Goal: Navigation & Orientation: Find specific page/section

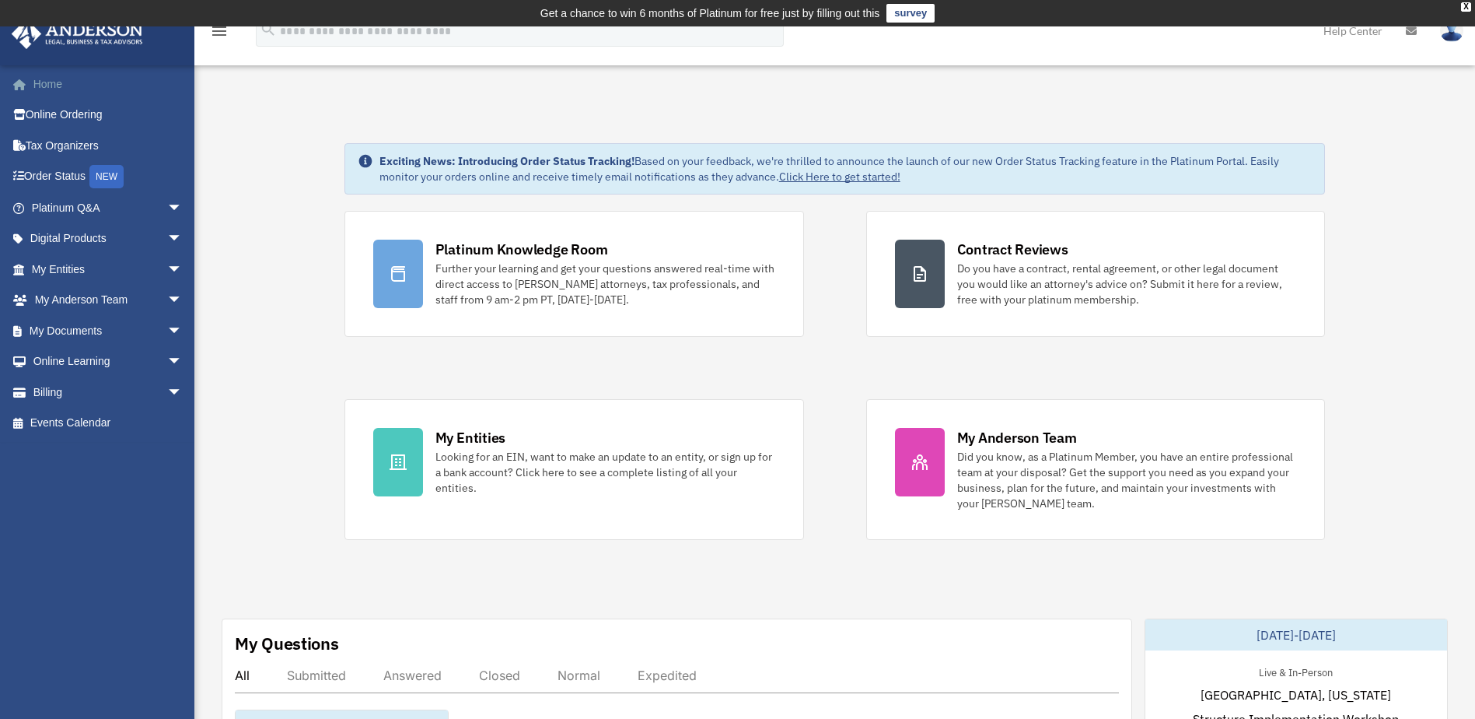
click at [54, 88] on link "Home" at bounding box center [108, 83] width 195 height 31
click at [167, 205] on span "arrow_drop_down" at bounding box center [182, 208] width 31 height 32
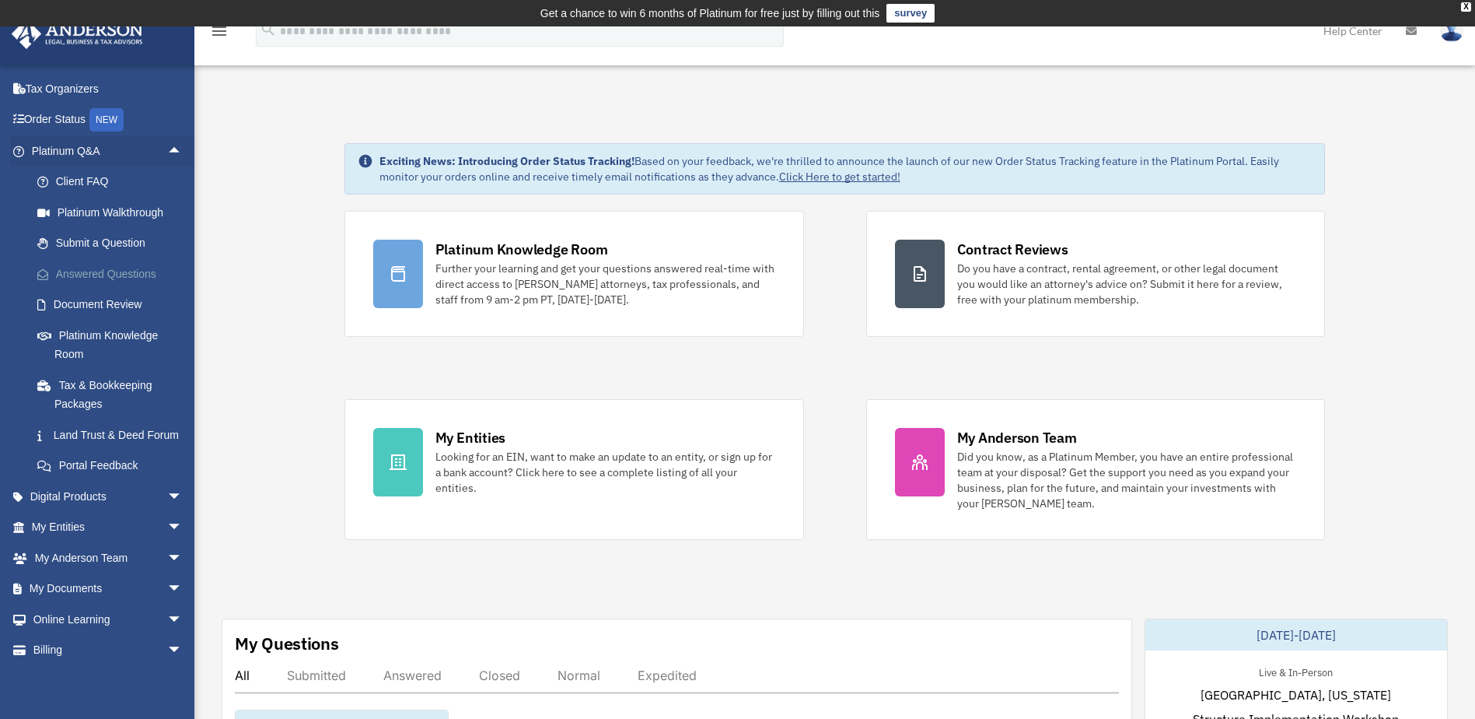
scroll to position [78, 0]
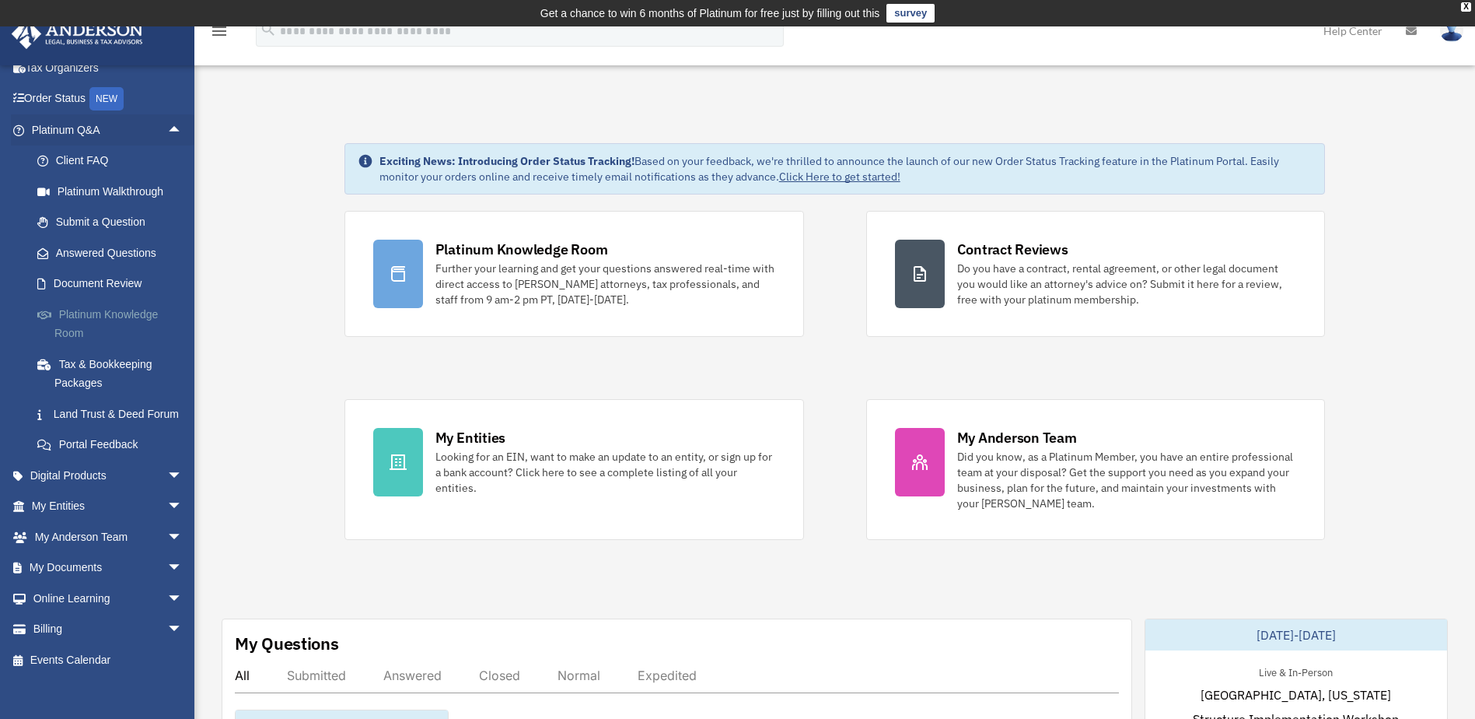
click at [152, 313] on link "Platinum Knowledge Room" at bounding box center [114, 324] width 184 height 50
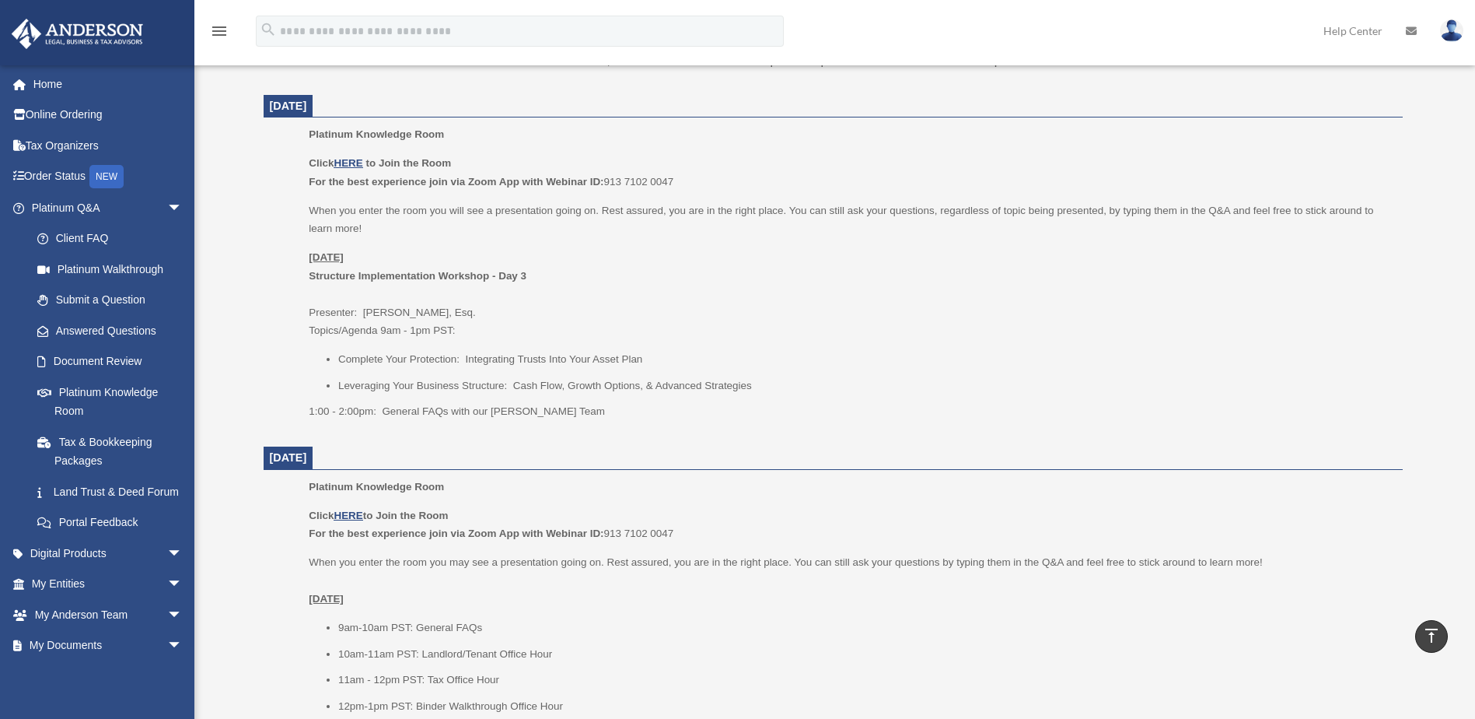
scroll to position [700, 0]
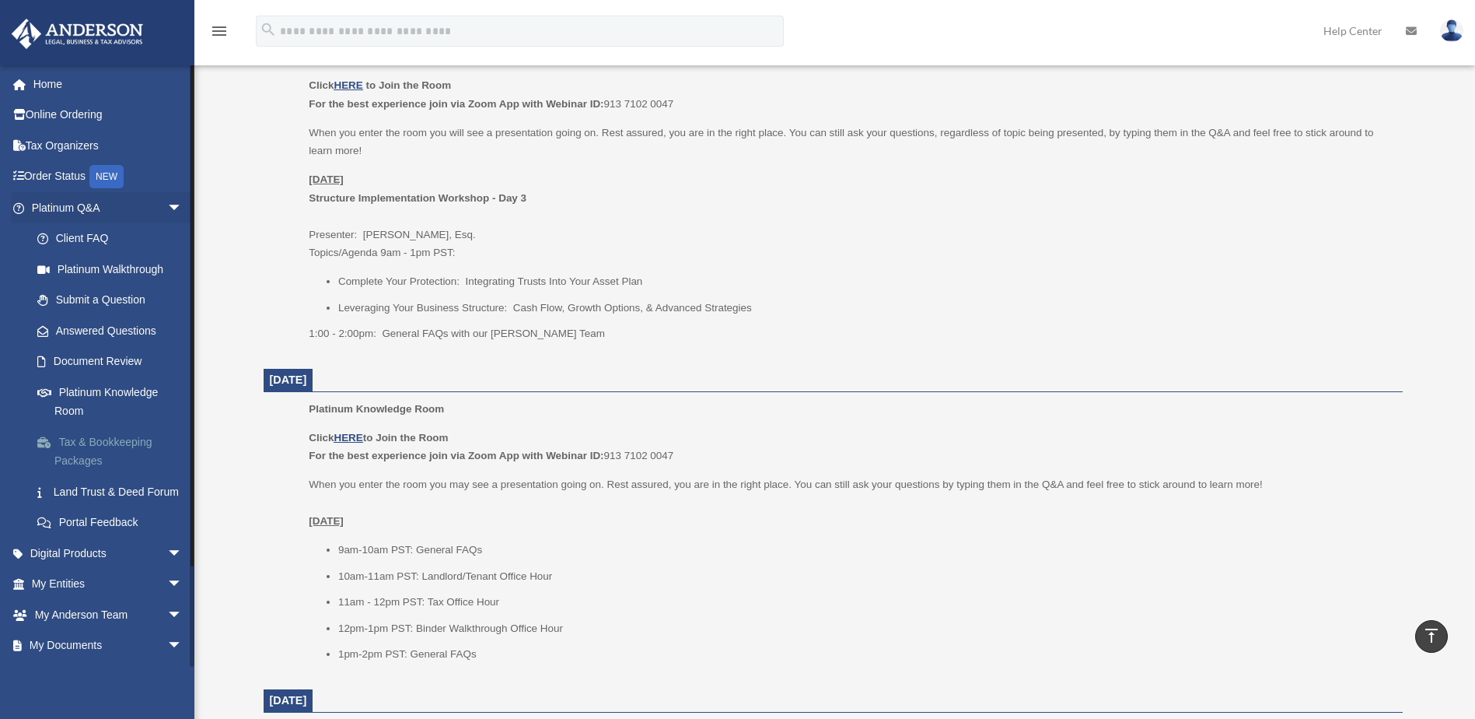
click at [131, 450] on link "Tax & Bookkeeping Packages" at bounding box center [114, 451] width 184 height 50
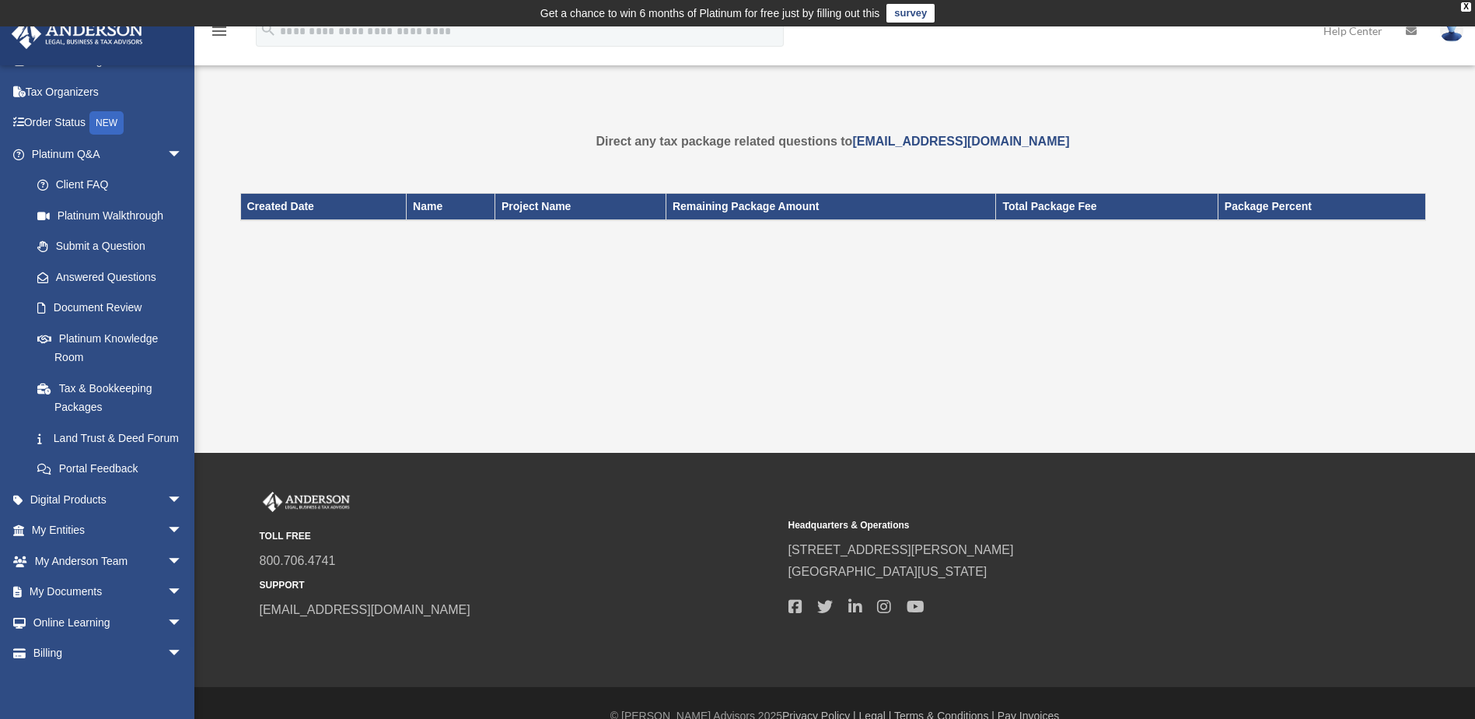
scroll to position [78, 0]
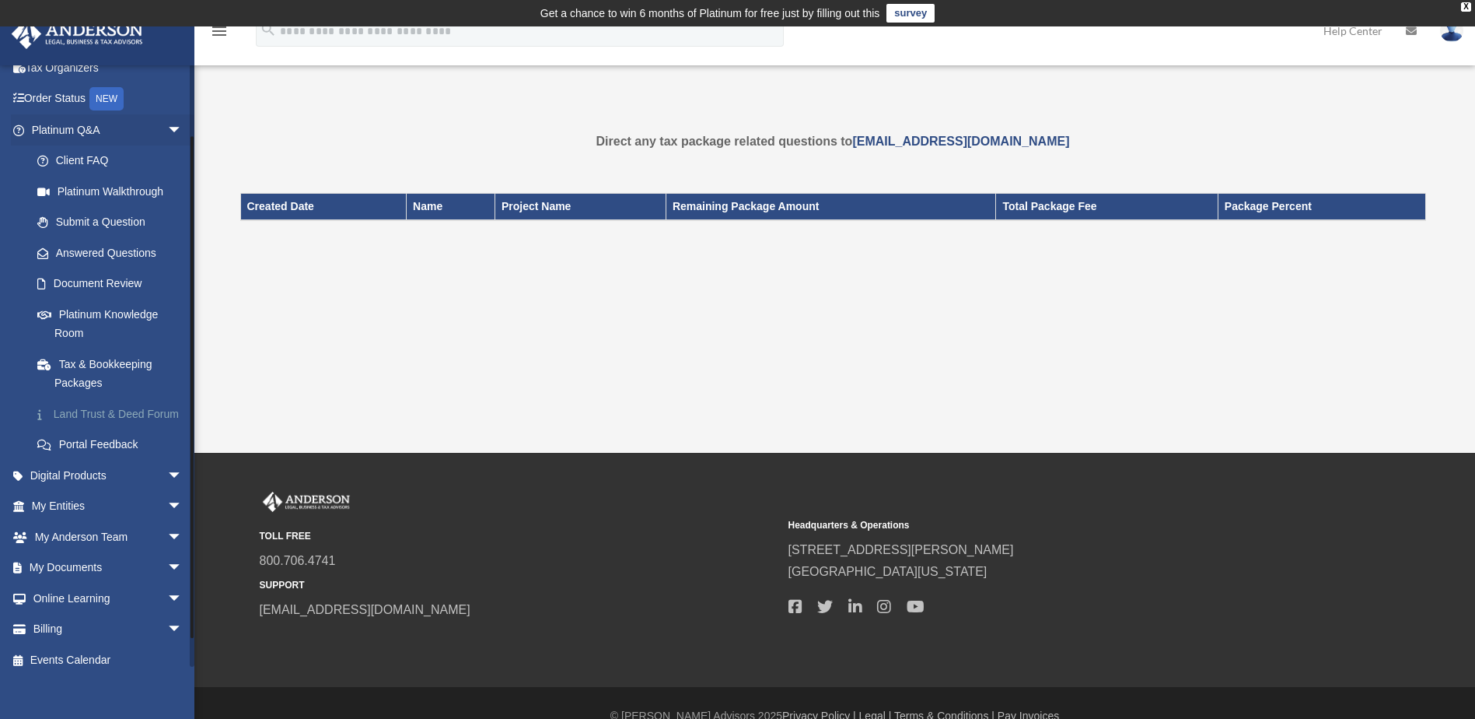
click at [124, 410] on link "Land Trust & Deed Forum" at bounding box center [114, 413] width 184 height 31
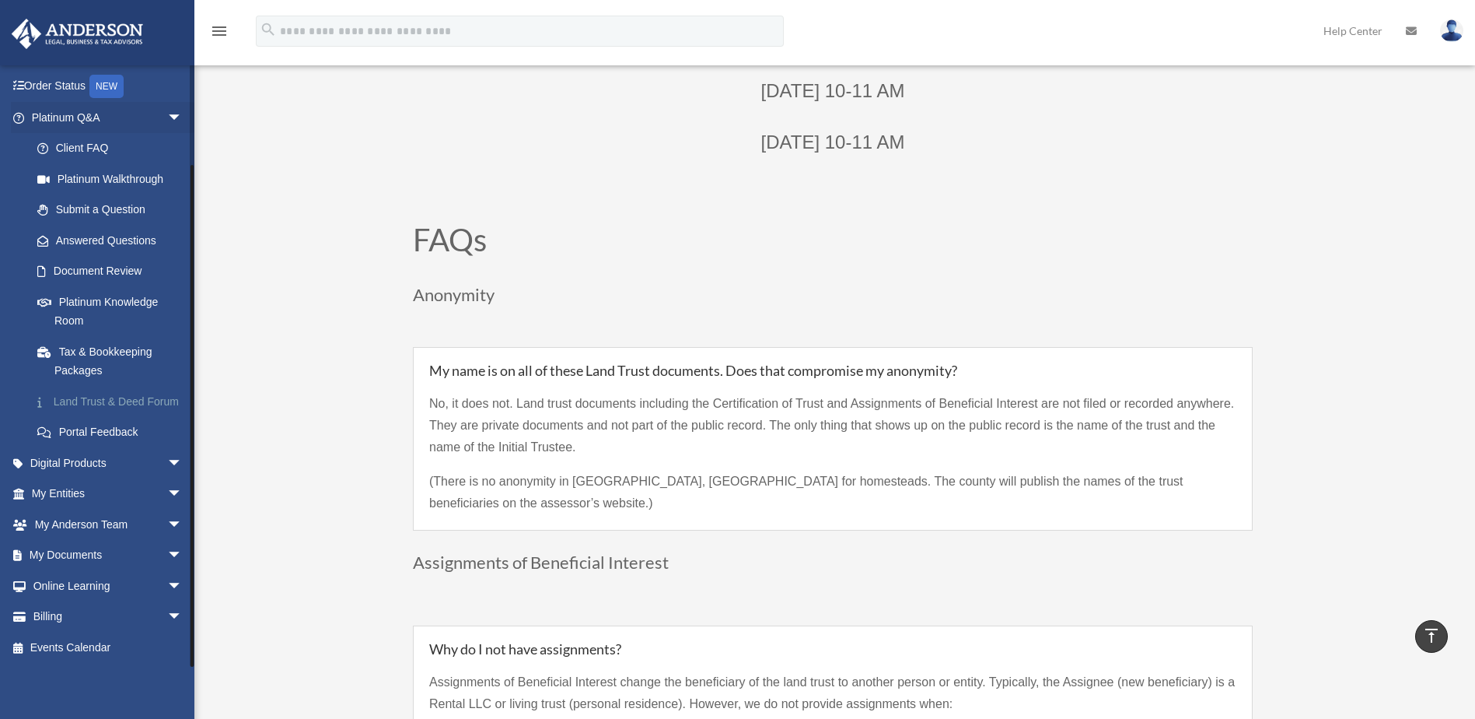
scroll to position [1011, 0]
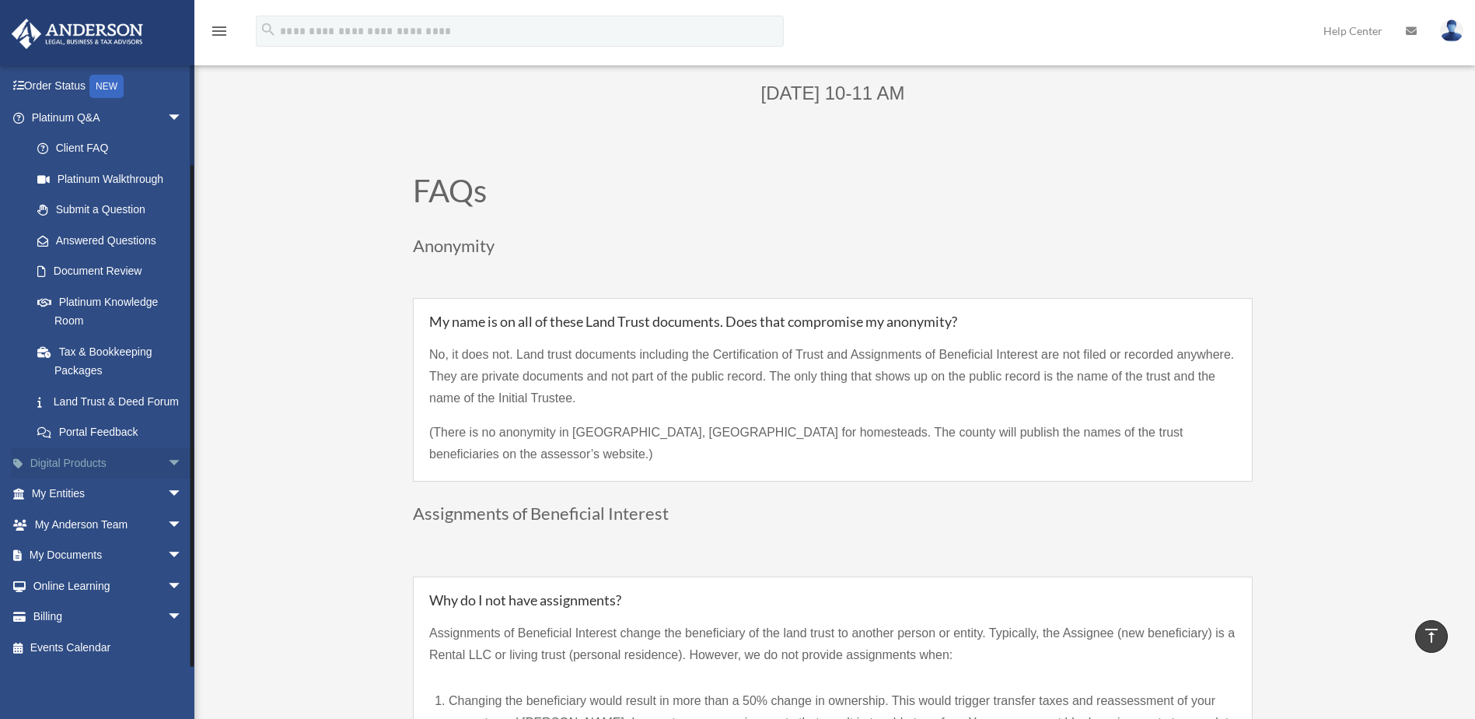
click at [167, 461] on span "arrow_drop_down" at bounding box center [182, 463] width 31 height 32
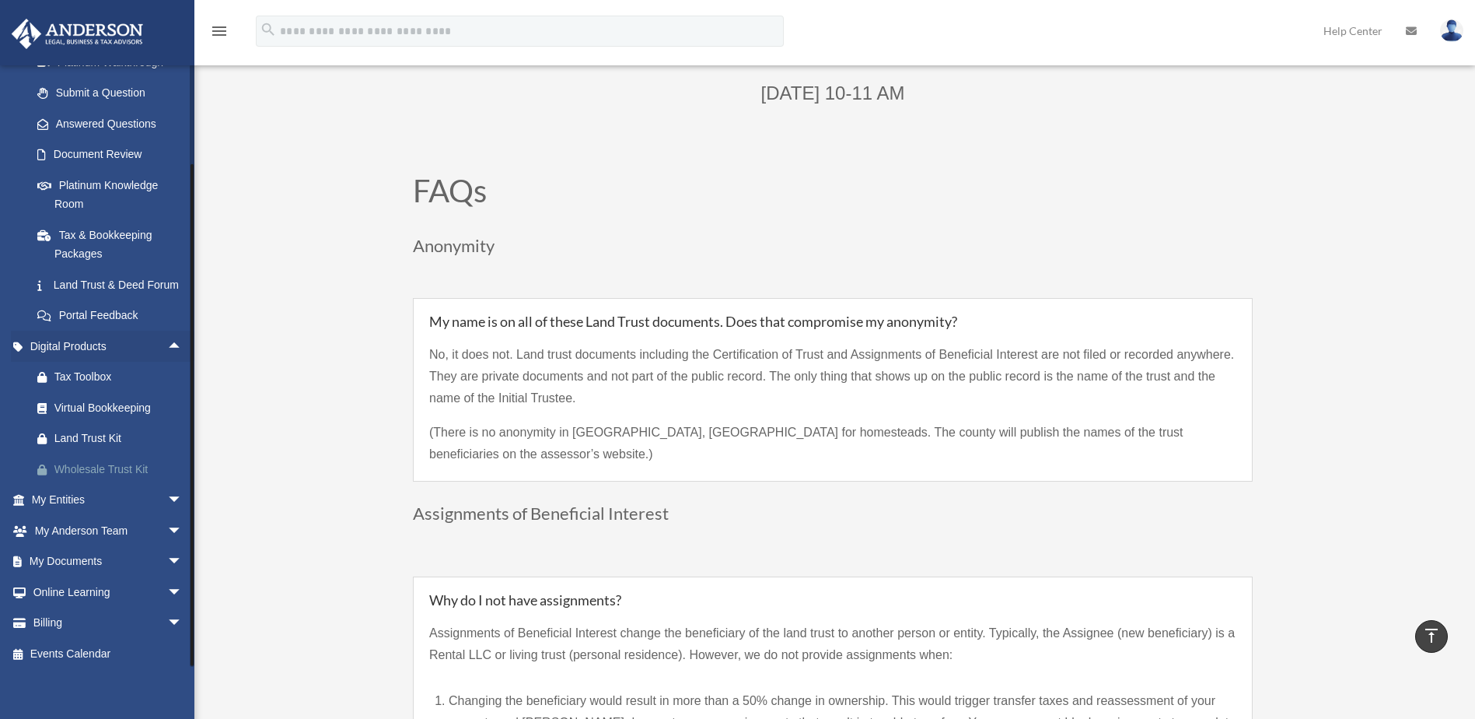
scroll to position [232, 0]
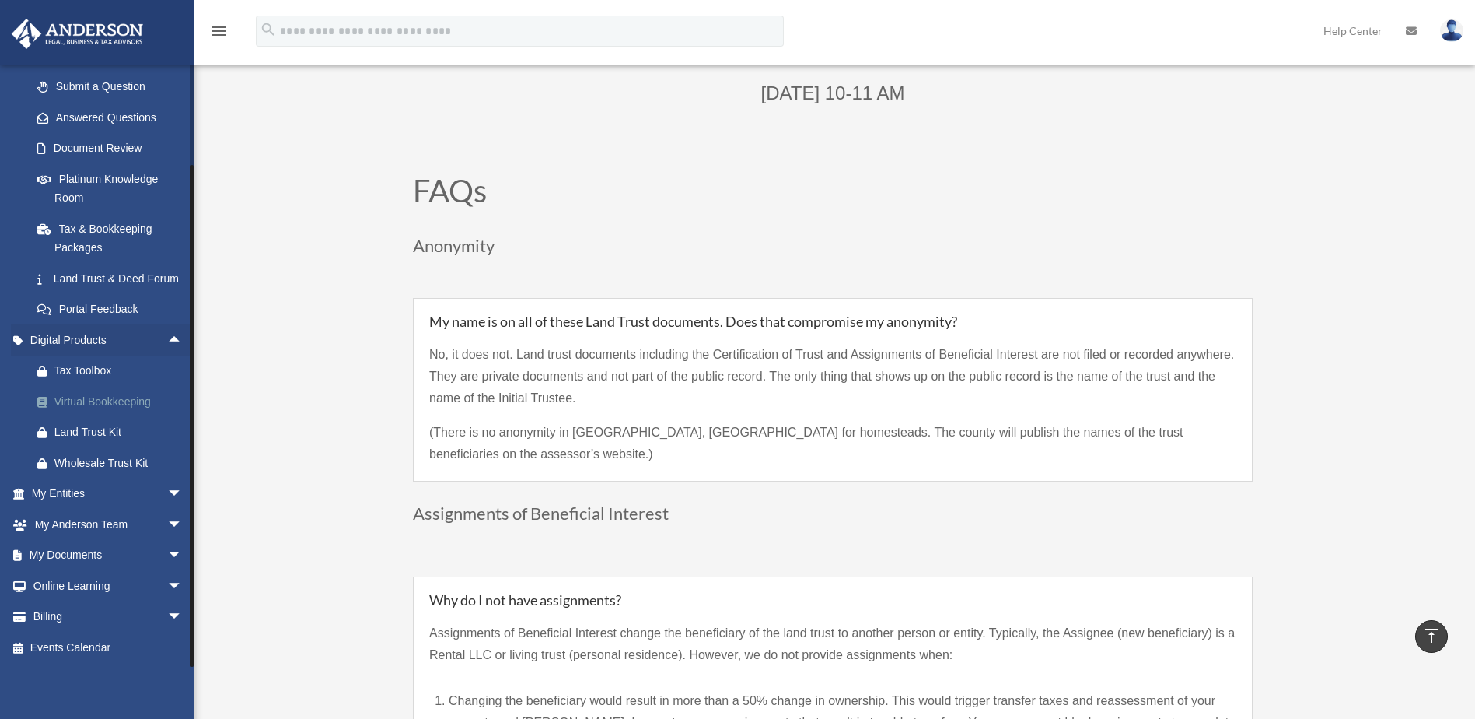
click at [139, 402] on div "Virtual Bookkeeping" at bounding box center [120, 401] width 132 height 19
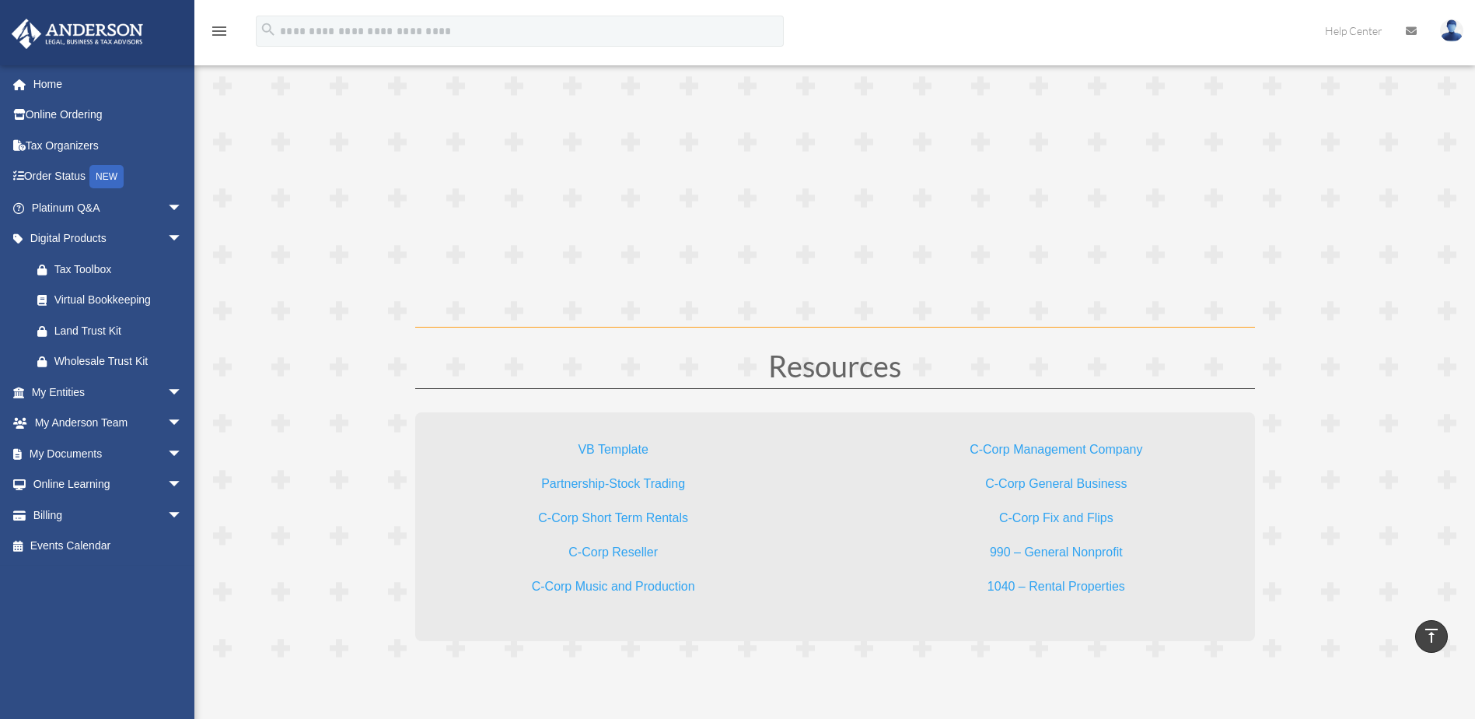
scroll to position [4433, 0]
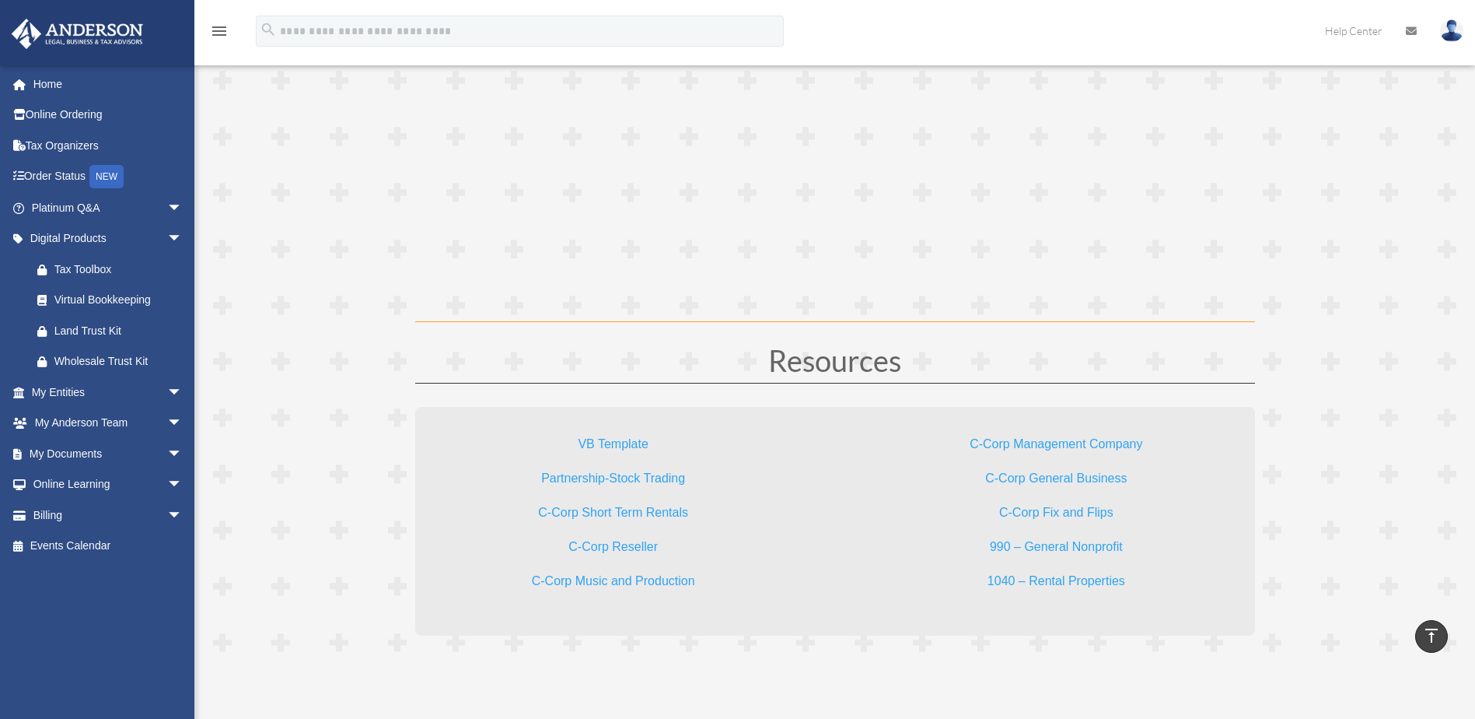
click at [1045, 446] on link "C-Corp Management Company" at bounding box center [1056, 447] width 173 height 21
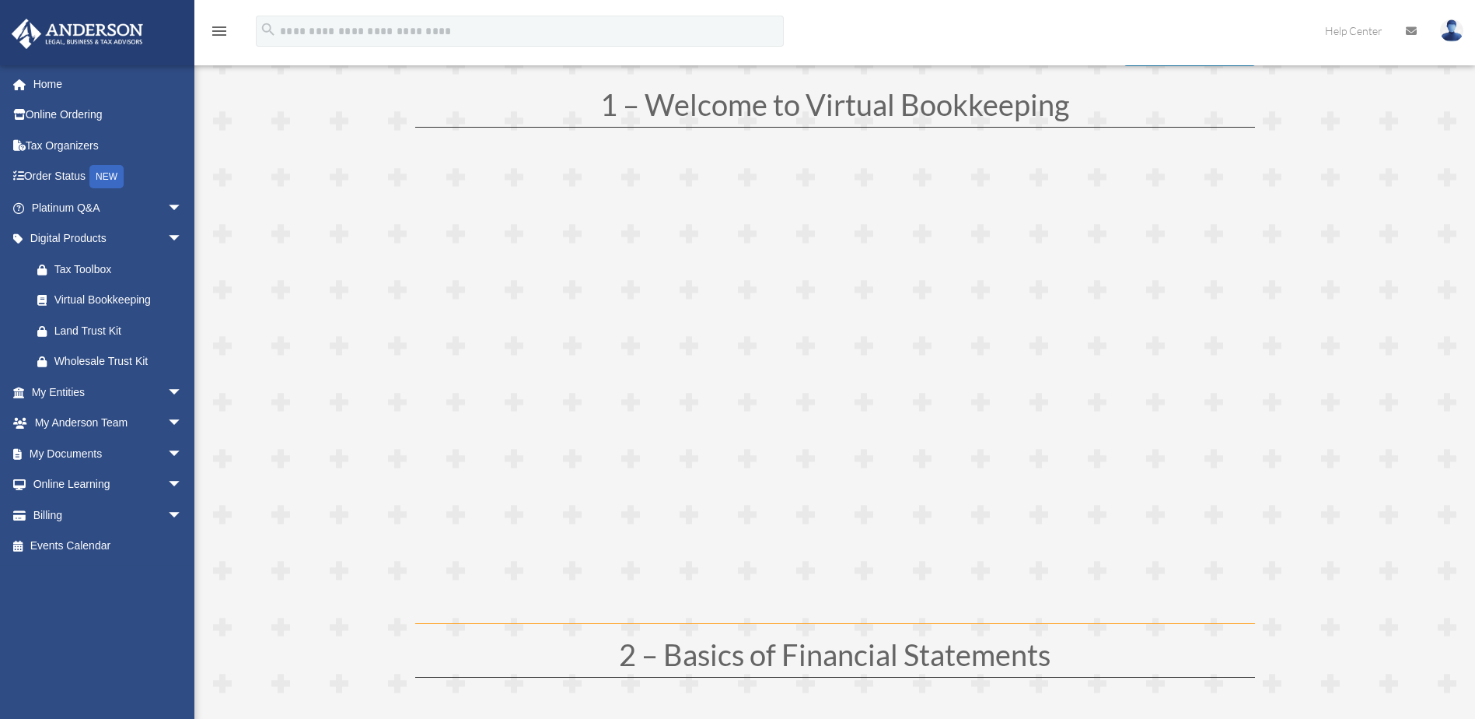
scroll to position [389, 0]
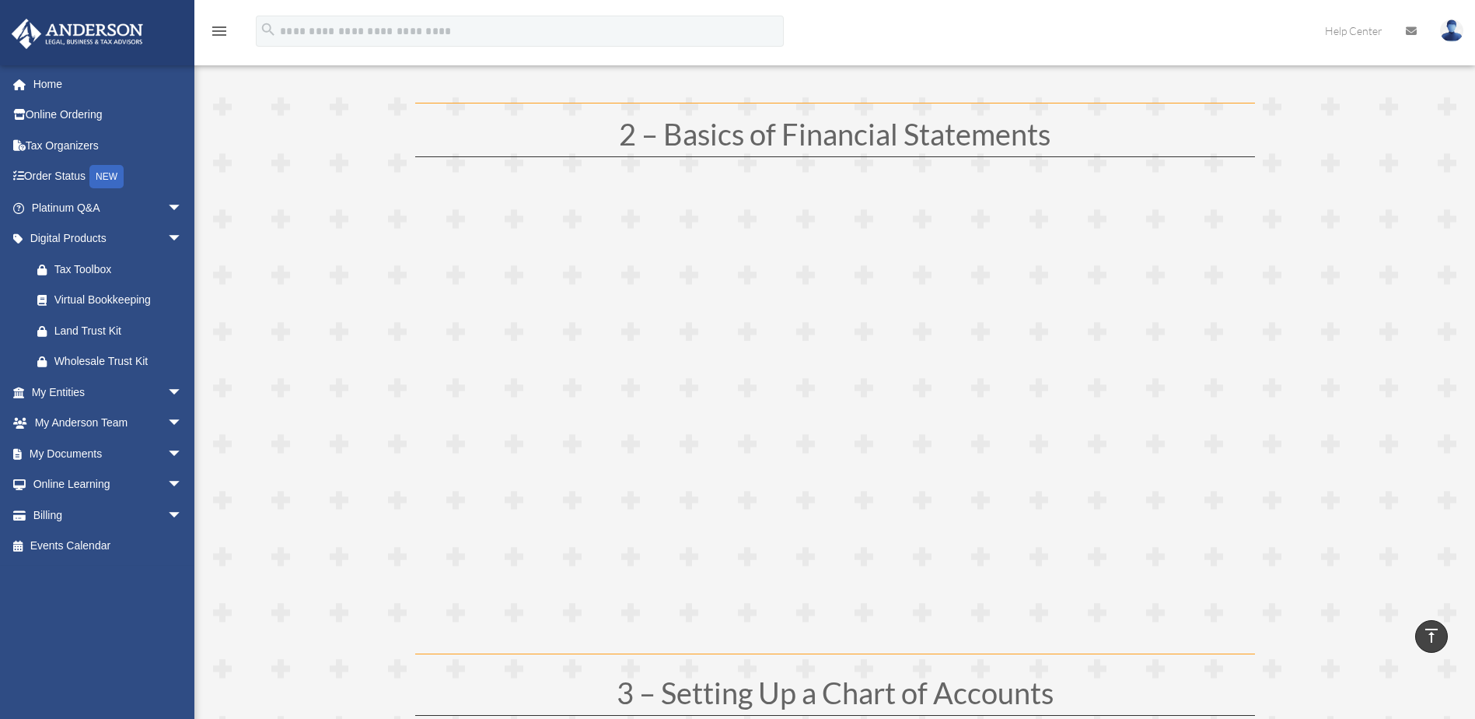
scroll to position [726, 0]
